Goal: Check status: Check status

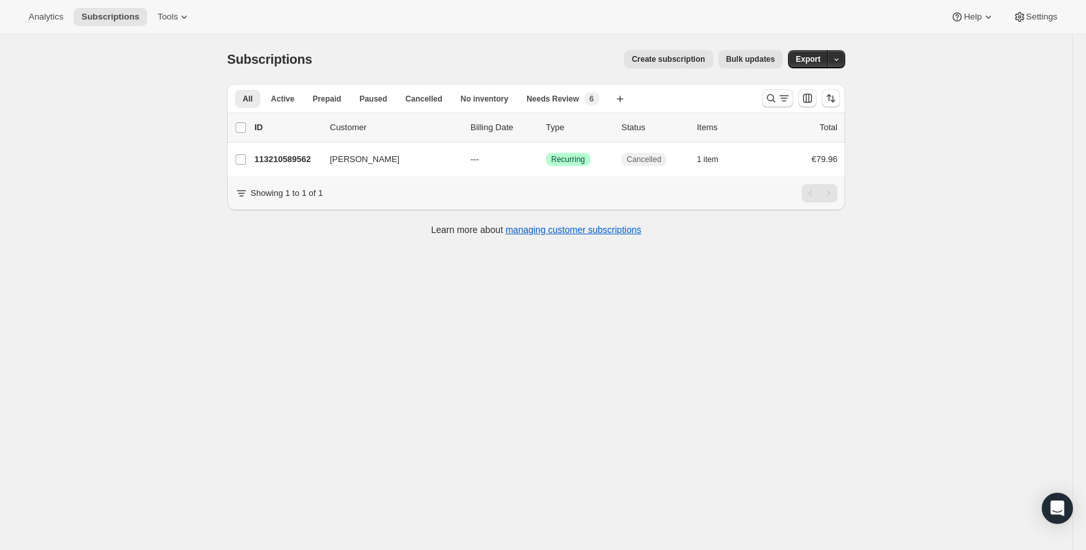
click at [771, 96] on icon "Search and filter results" at bounding box center [771, 98] width 13 height 13
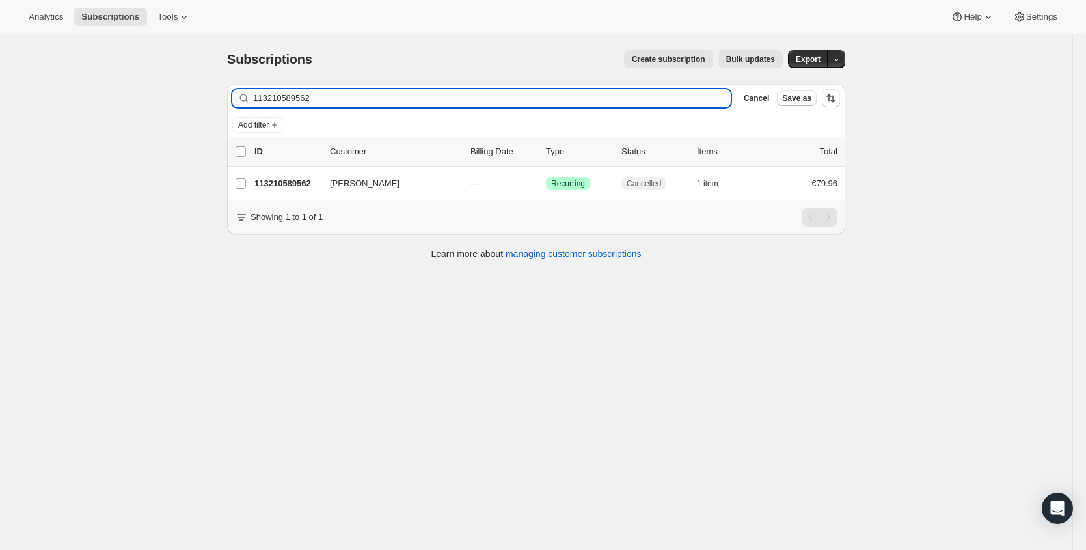
click at [394, 103] on input "113210589562" at bounding box center [492, 98] width 478 height 18
type input "[PERSON_NAME][EMAIL_ADDRESS][DOMAIN_NAME]"
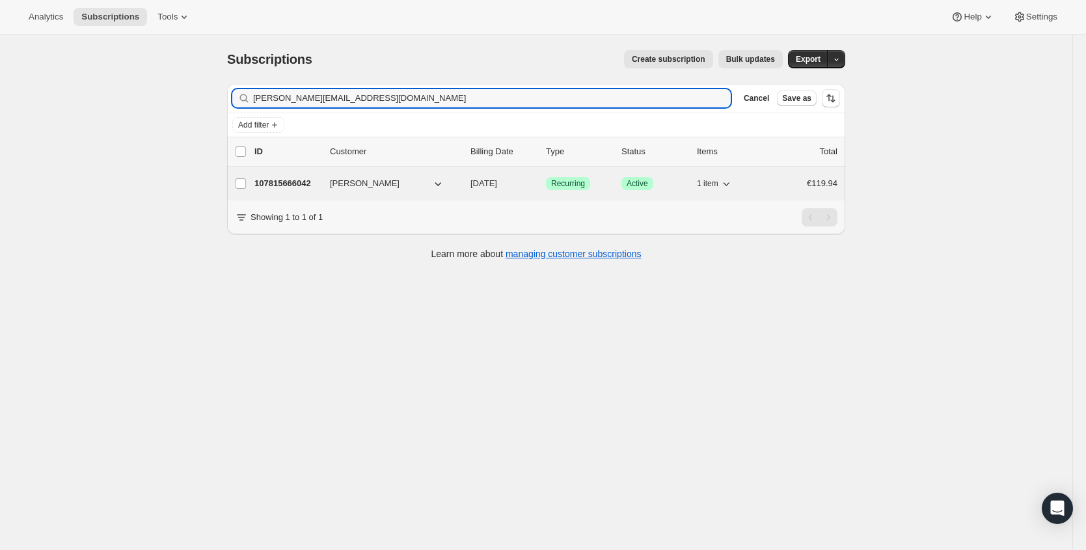
click at [294, 180] on p "107815666042" at bounding box center [286, 183] width 65 height 13
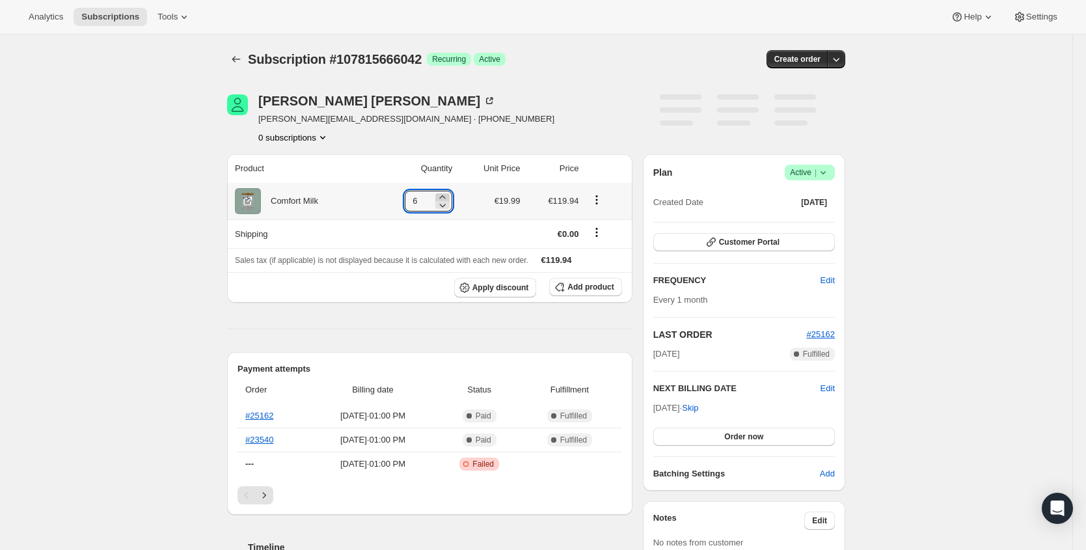
click at [448, 195] on icon at bounding box center [442, 197] width 13 height 13
type input "10"
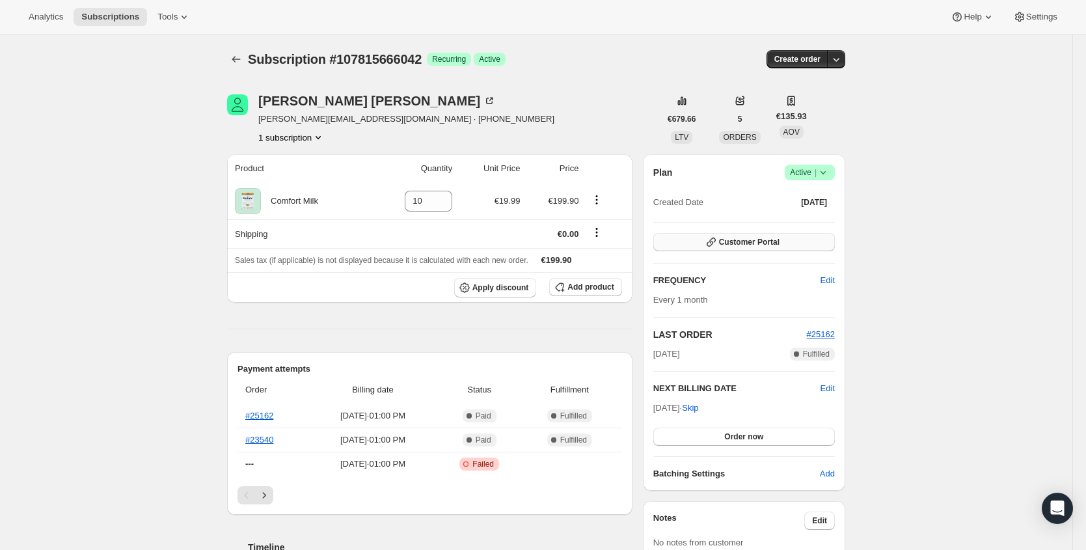
click at [774, 246] on span "Customer Portal" at bounding box center [749, 242] width 61 height 10
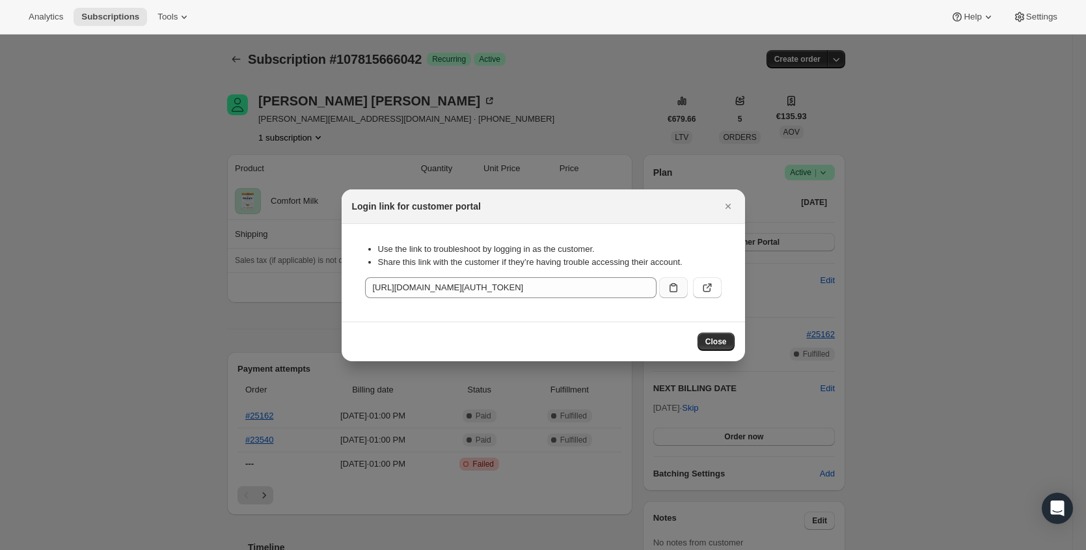
click at [677, 290] on icon ":r59:" at bounding box center [674, 287] width 8 height 9
